Goal: Transaction & Acquisition: Purchase product/service

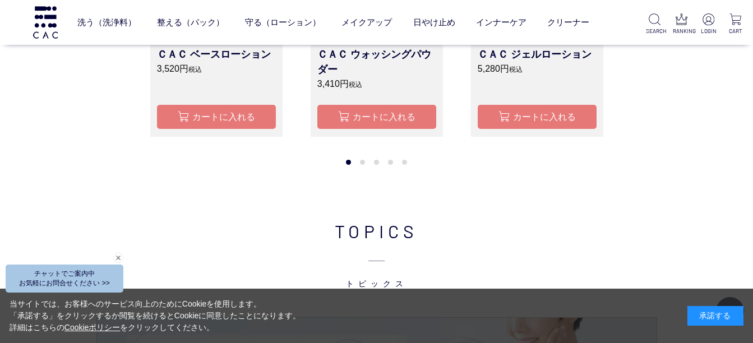
scroll to position [969, 0]
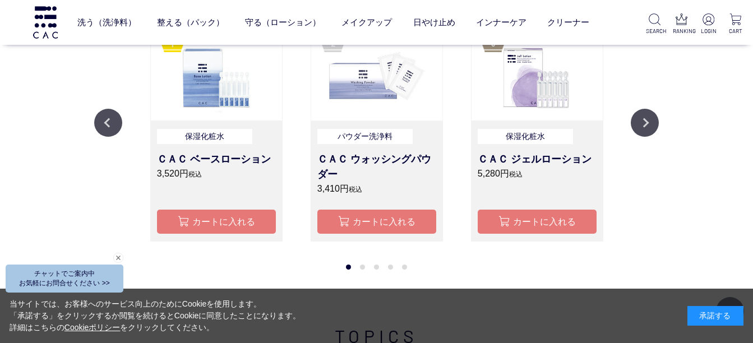
click at [382, 91] on img at bounding box center [376, 72] width 131 height 98
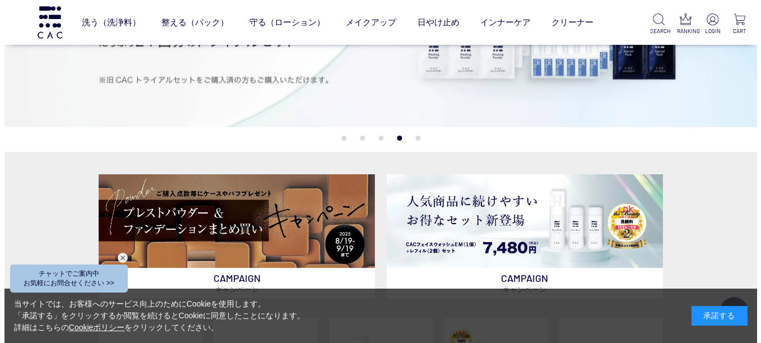
scroll to position [128, 0]
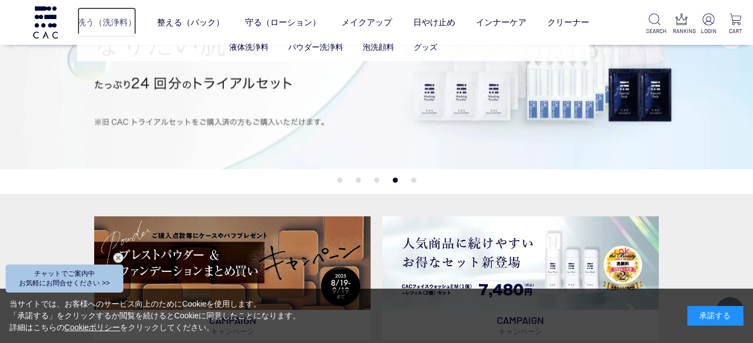
click at [112, 29] on link "洗う（洗浄料）" at bounding box center [106, 22] width 59 height 30
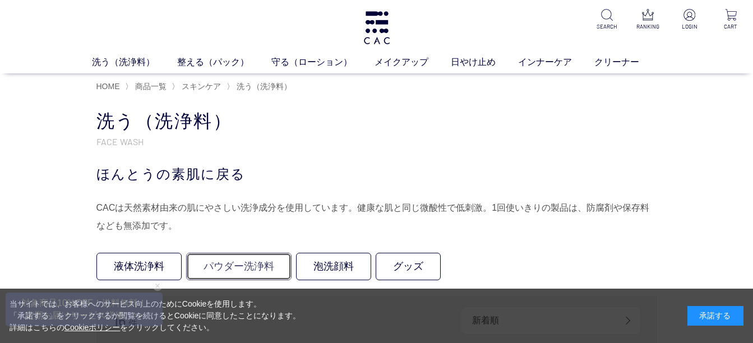
click at [262, 267] on link "パウダー洗浄料" at bounding box center [238, 266] width 105 height 27
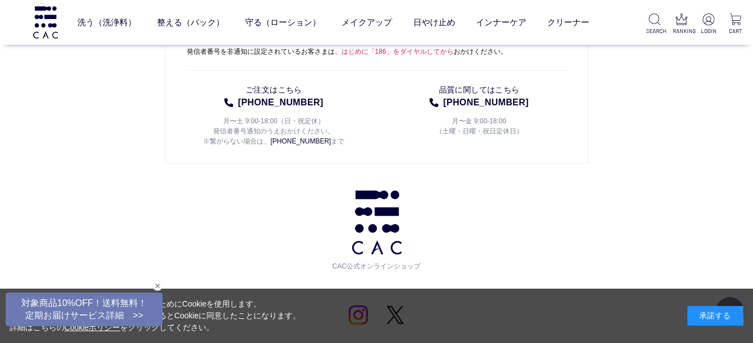
scroll to position [1906, 0]
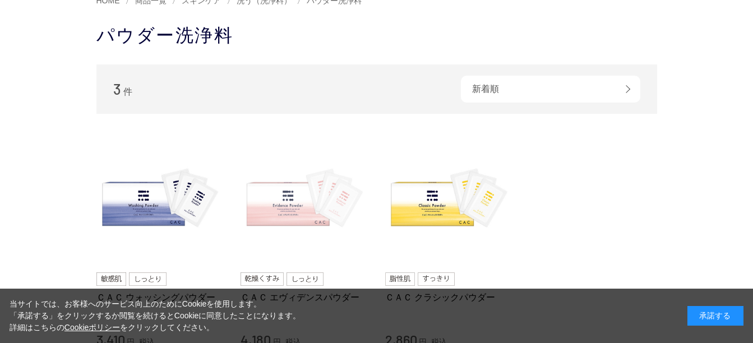
scroll to position [56, 0]
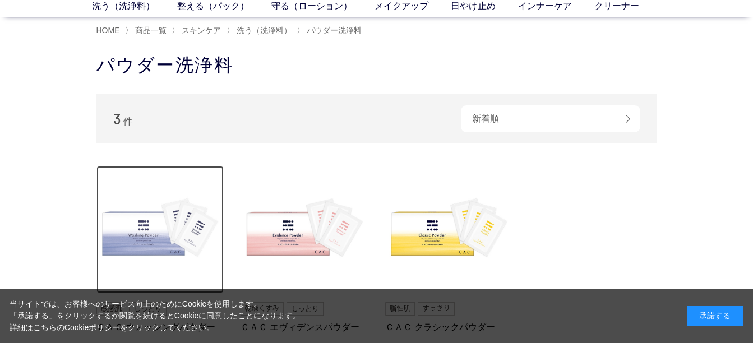
click at [155, 223] on img at bounding box center [160, 230] width 128 height 128
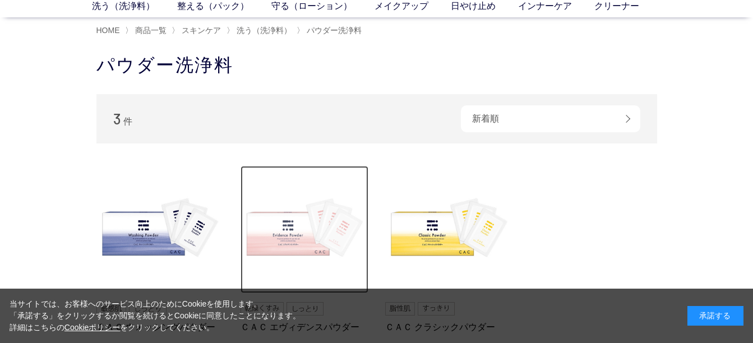
click at [294, 243] on img at bounding box center [304, 230] width 128 height 128
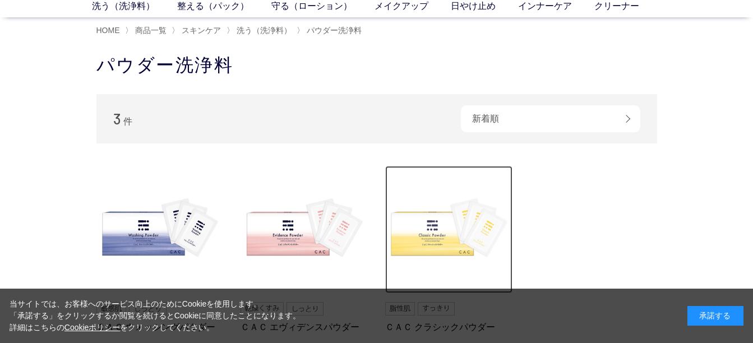
click at [452, 235] on img at bounding box center [449, 230] width 128 height 128
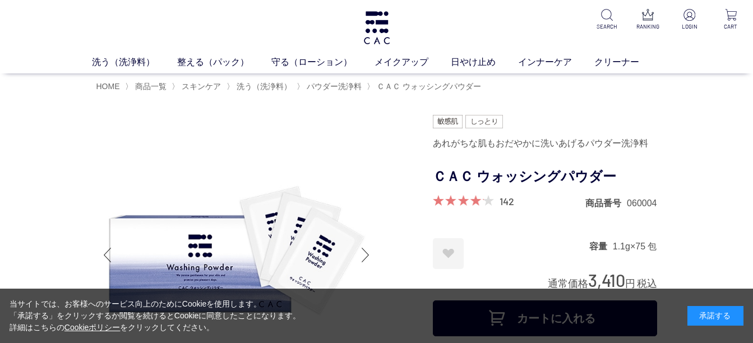
scroll to position [280, 0]
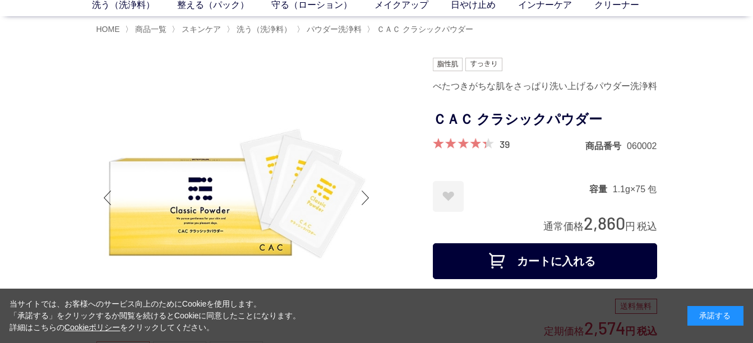
scroll to position [56, 0]
